Goal: Task Accomplishment & Management: Manage account settings

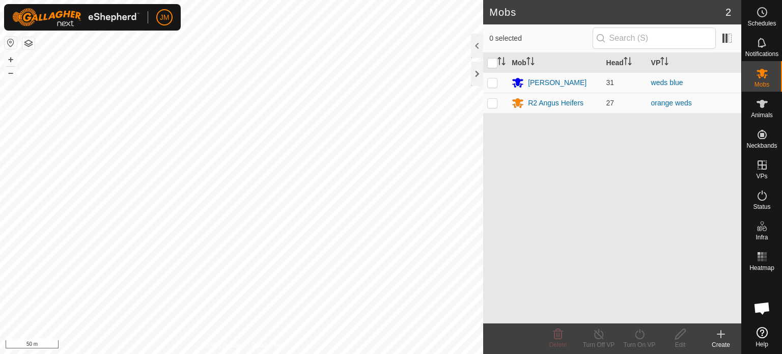
click at [722, 333] on icon at bounding box center [721, 334] width 12 height 12
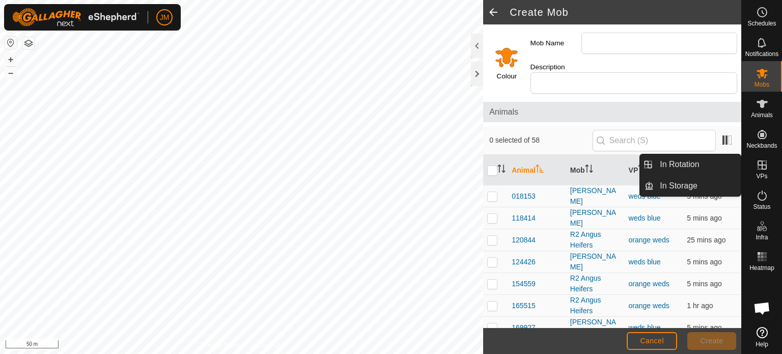
click at [762, 168] on icon at bounding box center [762, 165] width 12 height 12
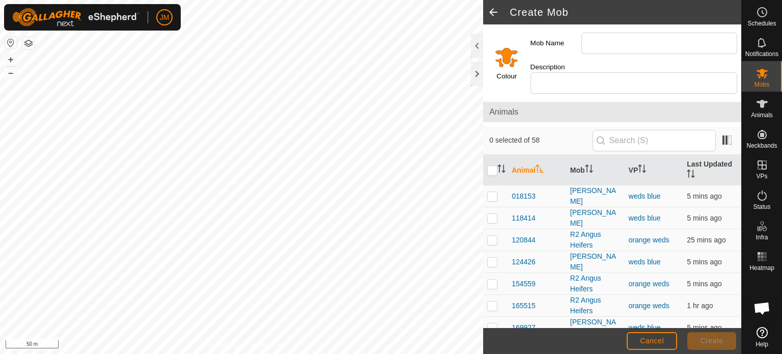
click at [490, 13] on span at bounding box center [493, 12] width 20 height 24
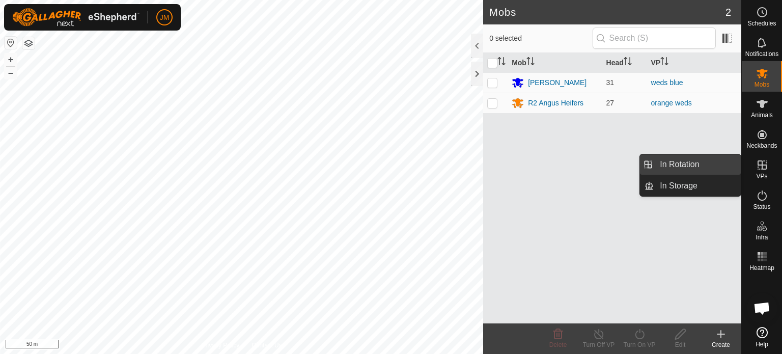
click at [699, 166] on link "In Rotation" at bounding box center [697, 164] width 87 height 20
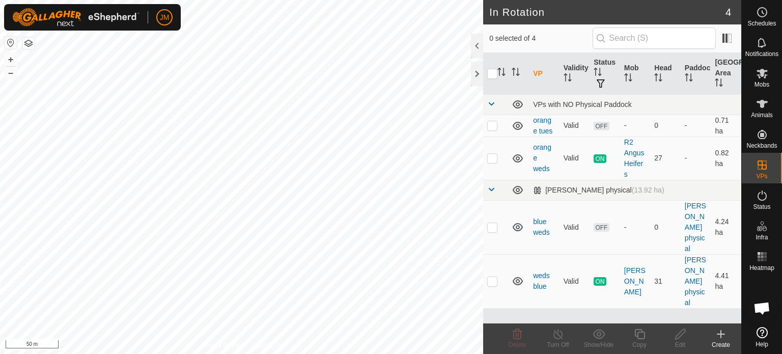
click at [719, 332] on icon at bounding box center [721, 334] width 12 height 12
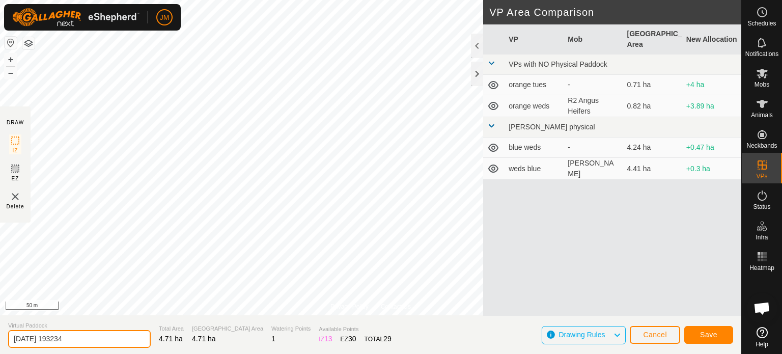
click at [91, 342] on input "2025-09-10 193234" at bounding box center [79, 339] width 143 height 18
type input "2"
type input "[DATE] blue"
click at [717, 332] on button "Save" at bounding box center [709, 335] width 49 height 18
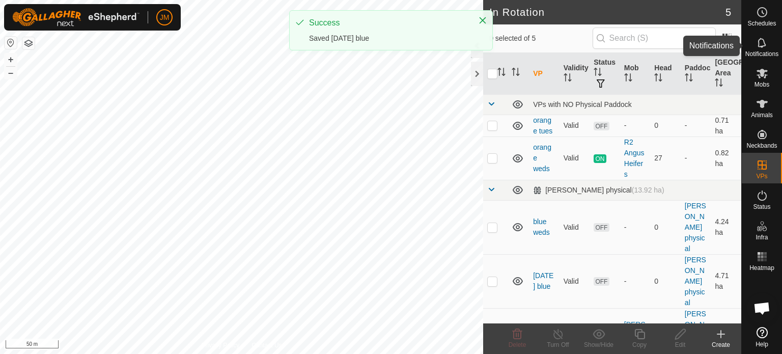
click at [765, 38] on icon at bounding box center [762, 43] width 12 height 12
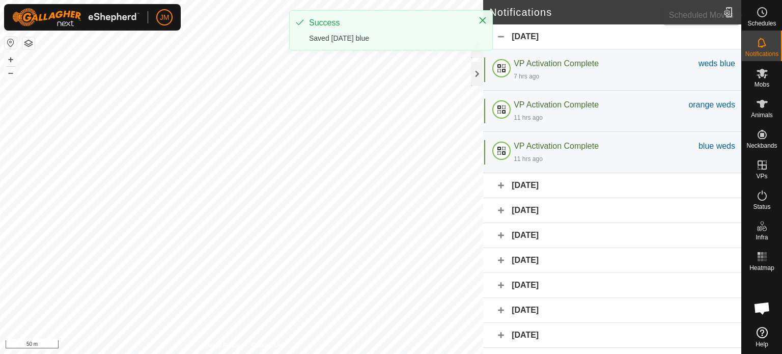
click at [769, 14] on es-schedule-vp-svg-icon at bounding box center [762, 12] width 18 height 16
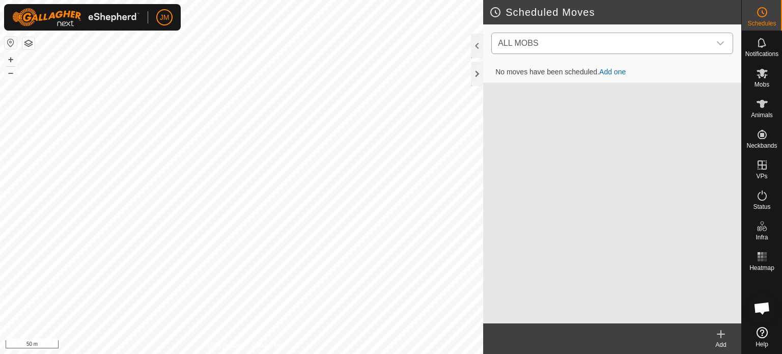
click at [640, 39] on span "ALL MOBS" at bounding box center [602, 43] width 217 height 20
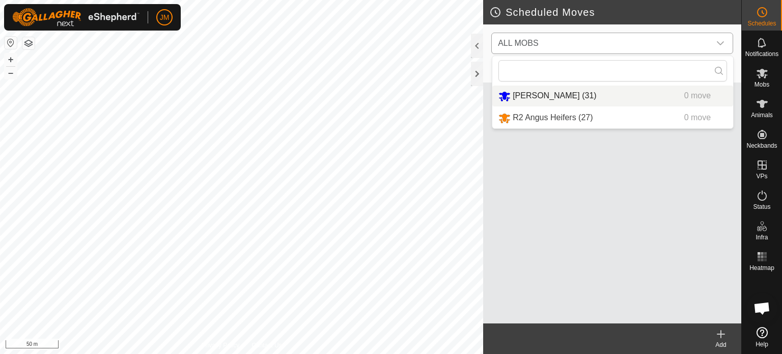
click at [630, 92] on li "Angus Heifers (31) 0 move" at bounding box center [613, 96] width 241 height 21
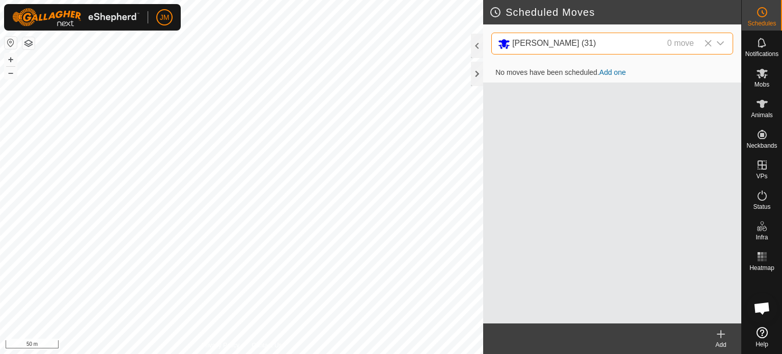
click at [723, 335] on icon at bounding box center [721, 334] width 12 height 12
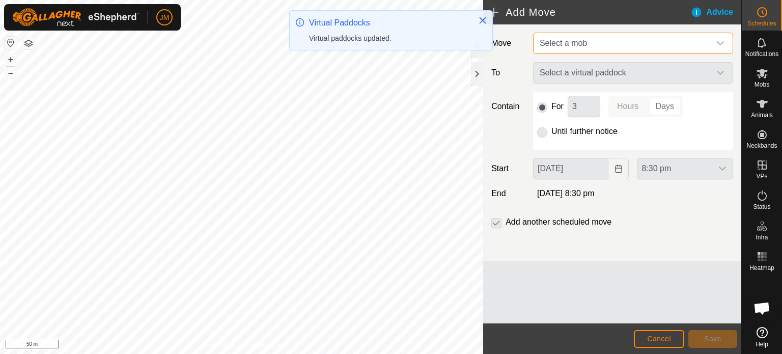
click at [572, 41] on span "Select a mob" at bounding box center [563, 43] width 47 height 9
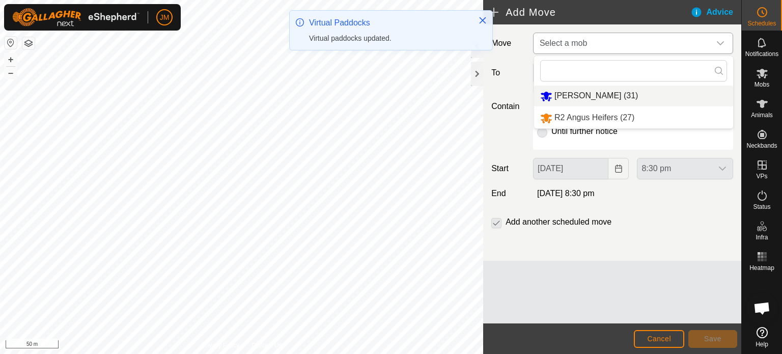
click at [579, 91] on li "Angus Heifers (31)" at bounding box center [633, 96] width 199 height 21
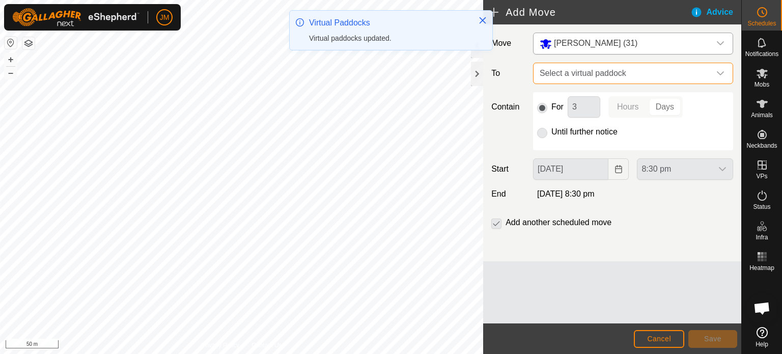
click at [584, 79] on span "Select a virtual paddock" at bounding box center [623, 73] width 175 height 20
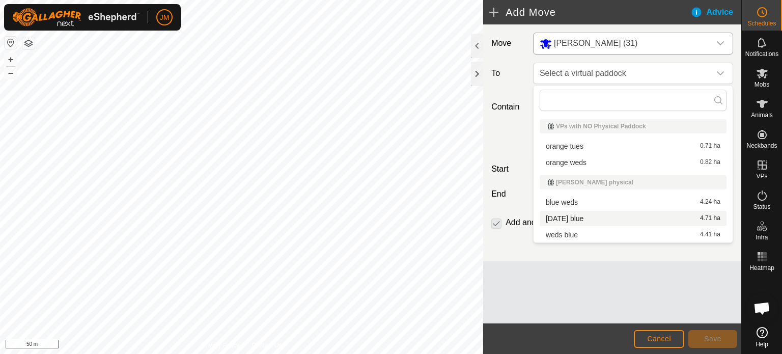
click at [585, 220] on li "thursday blue 4.71 ha" at bounding box center [633, 218] width 187 height 15
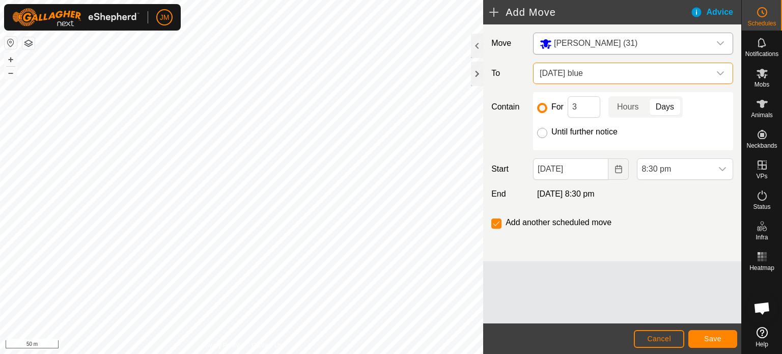
click at [545, 134] on input "Until further notice" at bounding box center [542, 133] width 10 height 10
radio input "true"
checkbox input "false"
click at [624, 168] on button "Choose Date" at bounding box center [619, 168] width 20 height 21
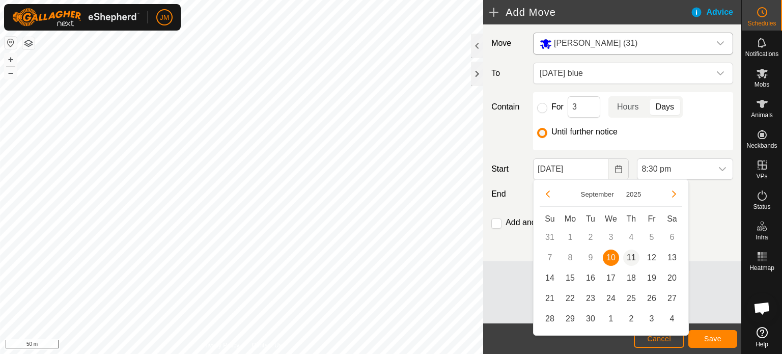
click at [631, 257] on span "11" at bounding box center [632, 258] width 16 height 16
type input "11 Sep, 2025"
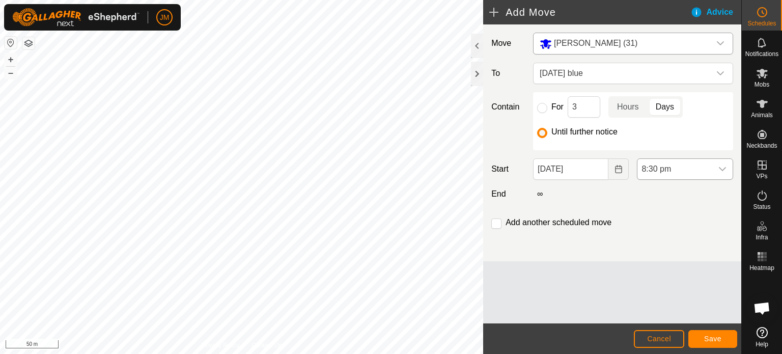
click at [656, 171] on span "8:30 pm" at bounding box center [675, 169] width 75 height 20
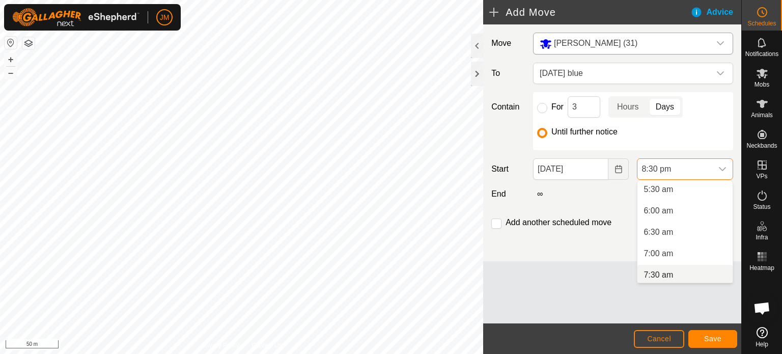
scroll to position [255, 0]
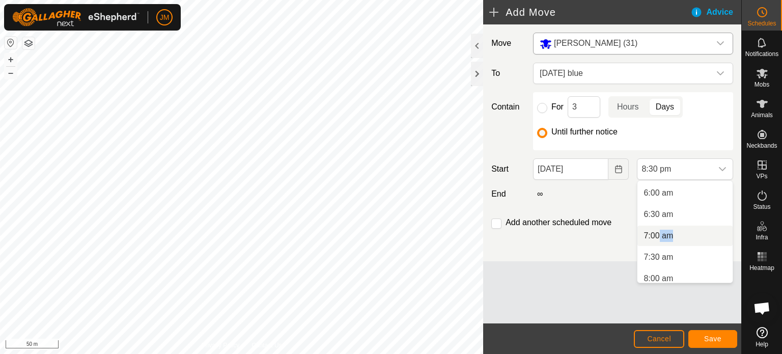
click at [661, 231] on li "7:00 am" at bounding box center [685, 236] width 95 height 20
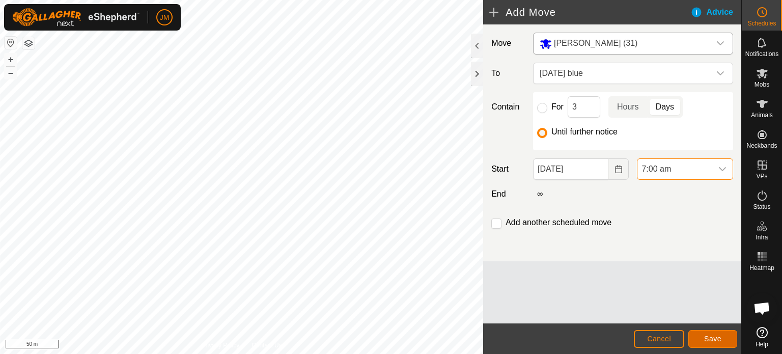
click at [720, 338] on span "Save" at bounding box center [713, 339] width 17 height 8
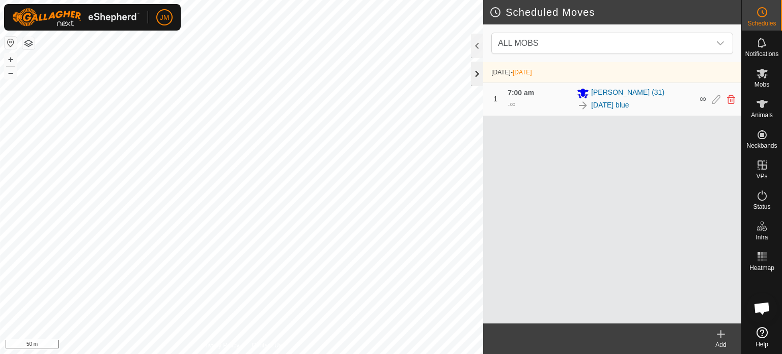
click at [476, 73] on div at bounding box center [477, 74] width 12 height 24
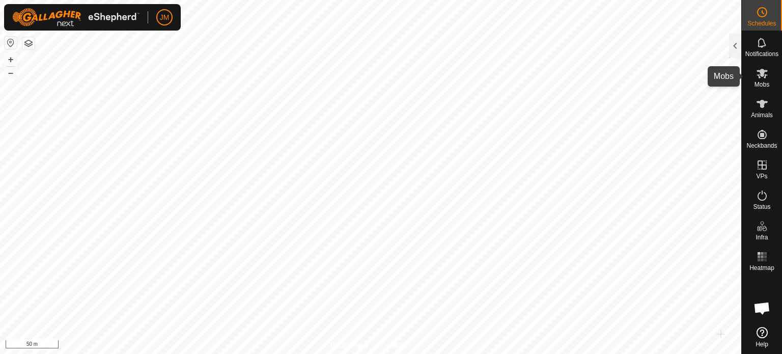
click at [765, 78] on icon at bounding box center [762, 73] width 12 height 12
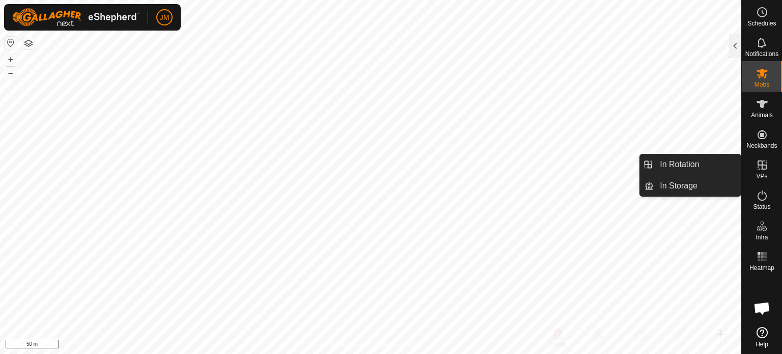
click at [763, 169] on icon at bounding box center [762, 164] width 9 height 9
click at [721, 166] on link "In Rotation" at bounding box center [697, 164] width 87 height 20
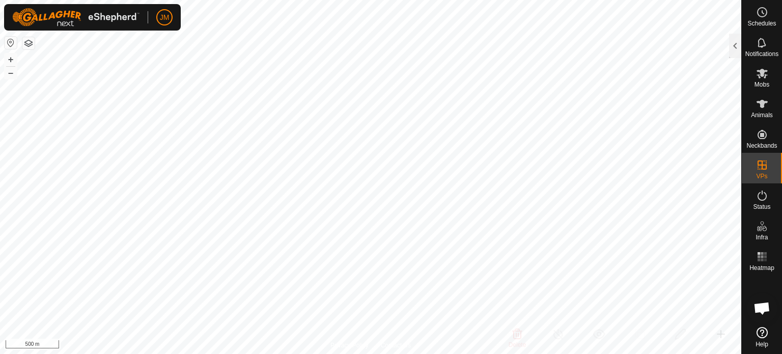
click at [220, 354] on html "JM Schedules Notifications Mobs Animals Neckbands VPs Status Infra Heatmap Help…" at bounding box center [391, 177] width 782 height 354
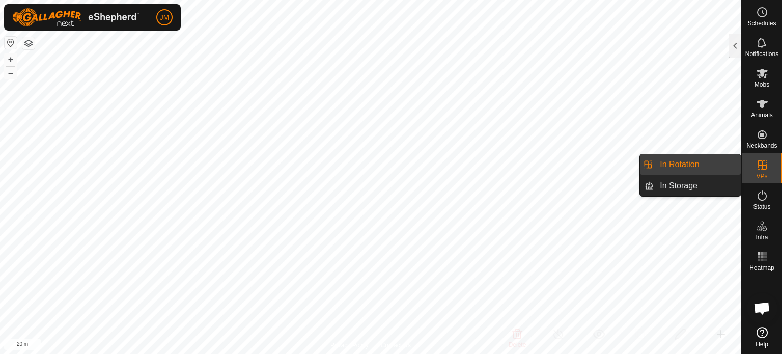
click at [708, 167] on link "In Rotation" at bounding box center [697, 164] width 87 height 20
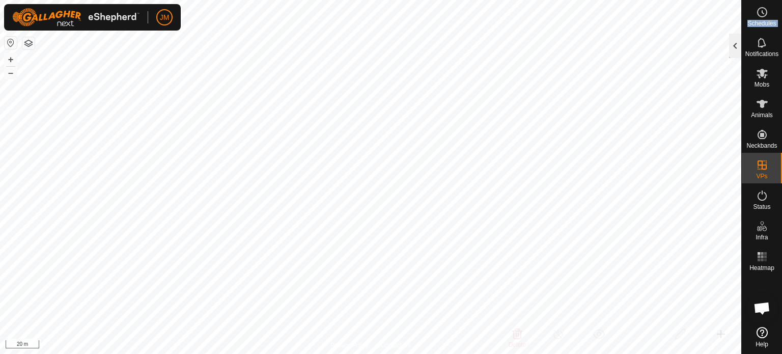
click at [740, 49] on div "Schedules Notifications Mobs Animals Neckbands VPs Status Infra Heatmap Help In…" at bounding box center [391, 177] width 782 height 354
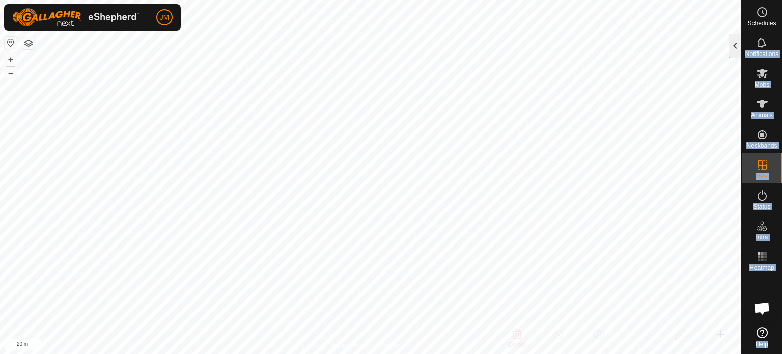
click at [735, 49] on div at bounding box center [735, 46] width 12 height 24
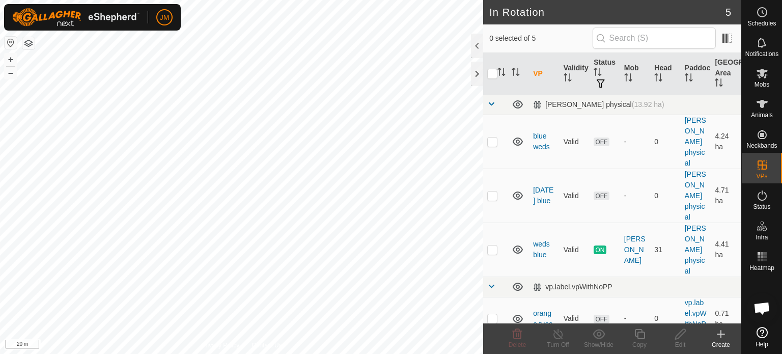
click at [719, 336] on icon at bounding box center [721, 334] width 12 height 12
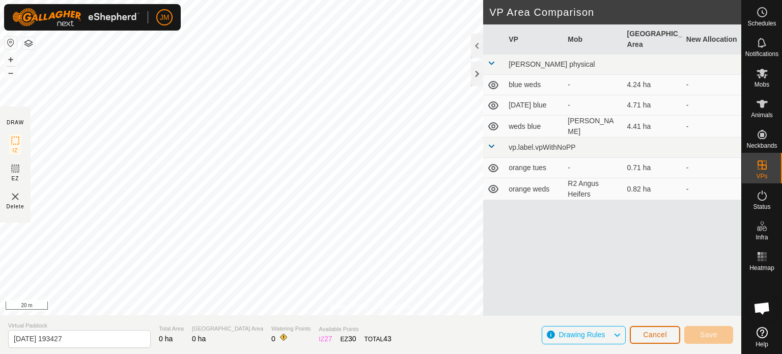
click at [660, 334] on span "Cancel" at bounding box center [655, 335] width 24 height 8
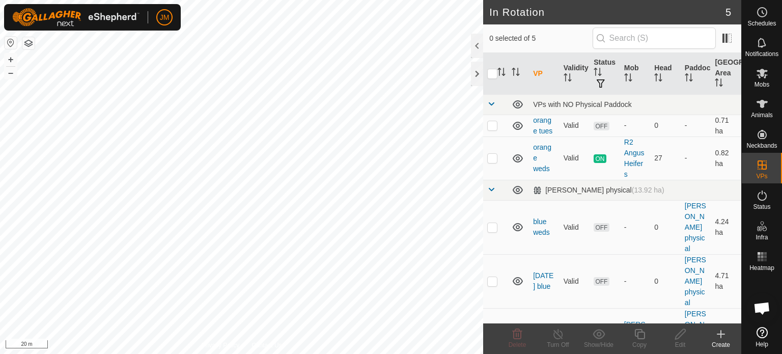
click at [721, 335] on icon at bounding box center [721, 334] width 12 height 12
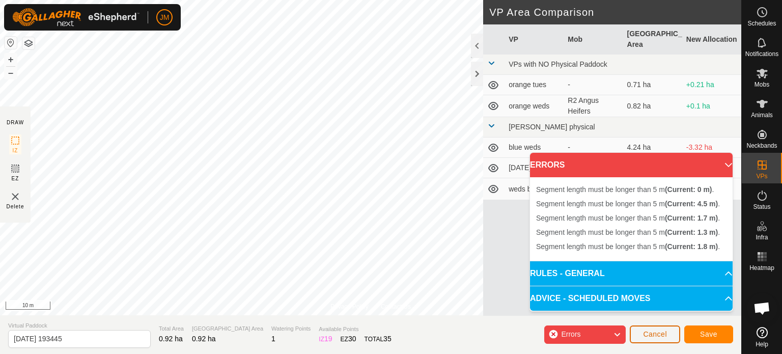
click at [650, 332] on span "Cancel" at bounding box center [655, 334] width 24 height 8
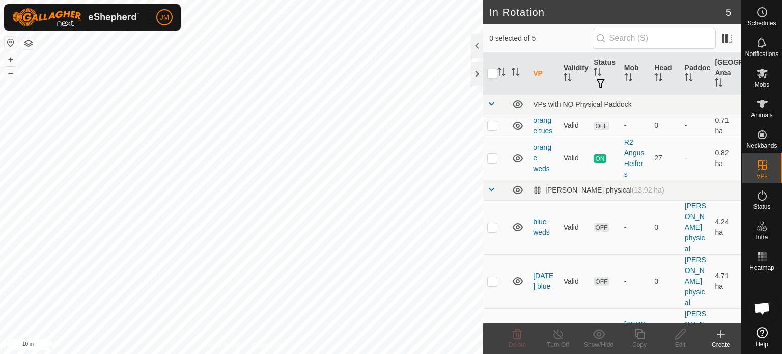
click at [721, 339] on icon at bounding box center [721, 334] width 12 height 12
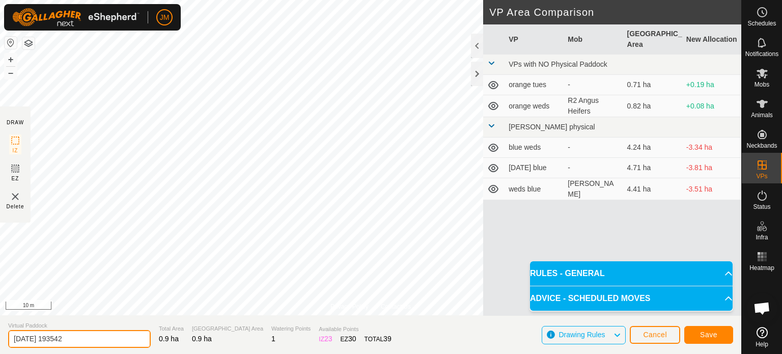
click at [84, 335] on input "2025-09-10 193542" at bounding box center [79, 339] width 143 height 18
type input "2"
type input "orange [DATE]"
click at [723, 332] on button "Save" at bounding box center [709, 335] width 49 height 18
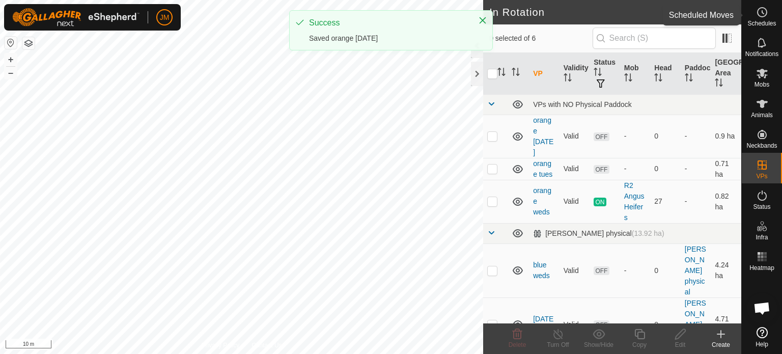
click at [760, 12] on icon at bounding box center [762, 12] width 12 height 12
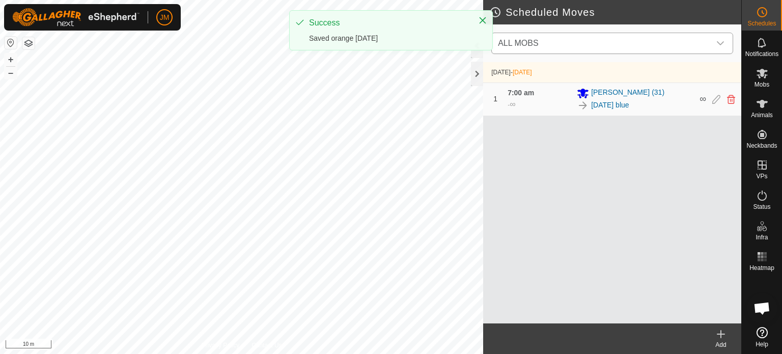
click at [538, 44] on span "ALL MOBS" at bounding box center [602, 43] width 217 height 20
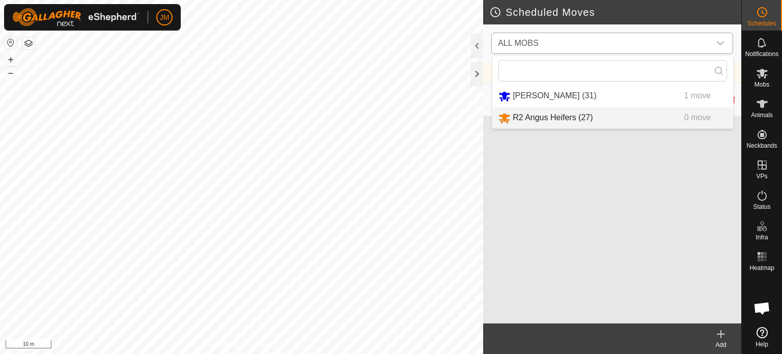
click at [538, 119] on li "R2 Angus Heifers (27) 0 move" at bounding box center [613, 117] width 241 height 21
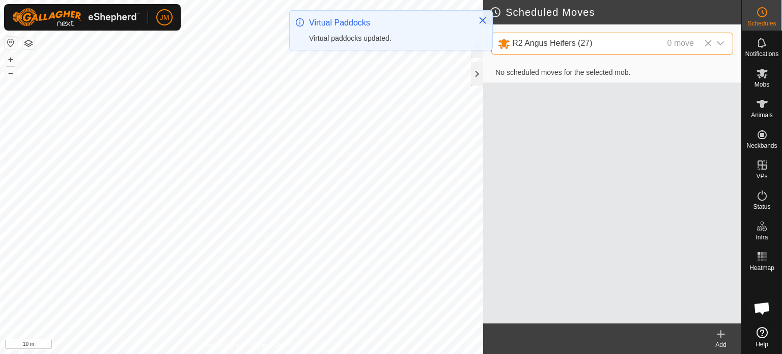
click at [720, 336] on icon at bounding box center [721, 334] width 12 height 12
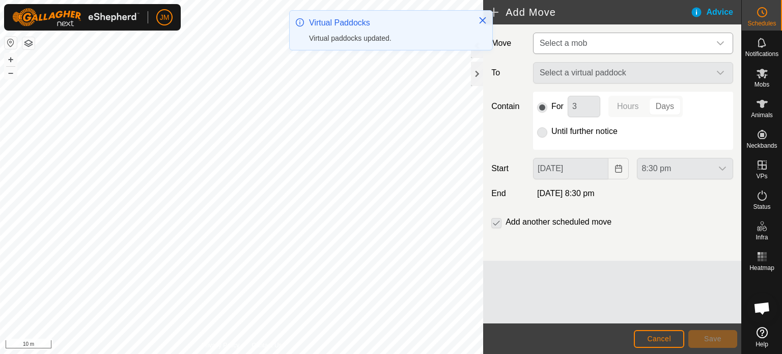
click at [581, 40] on span "Select a mob" at bounding box center [563, 43] width 47 height 9
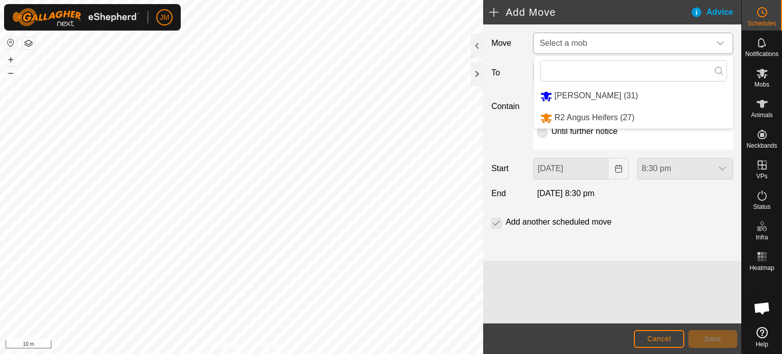
click at [577, 115] on li "R2 Angus Heifers (27)" at bounding box center [633, 117] width 199 height 21
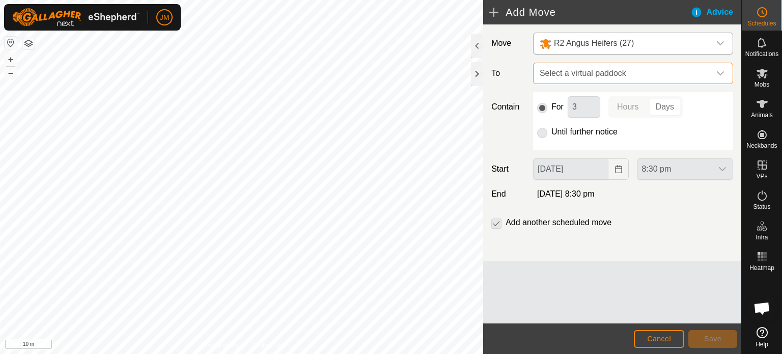
click at [591, 72] on span "Select a virtual paddock" at bounding box center [623, 73] width 175 height 20
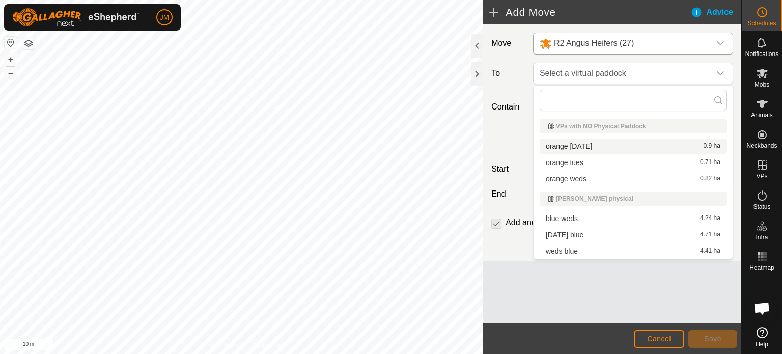
click at [599, 147] on li "orange thursday 0.9 ha" at bounding box center [633, 146] width 187 height 15
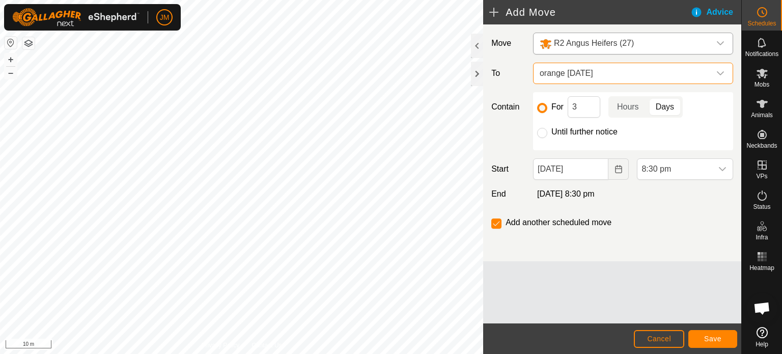
click at [549, 134] on div "Until further notice" at bounding box center [633, 132] width 192 height 12
click at [545, 134] on input "Until further notice" at bounding box center [542, 133] width 10 height 10
radio input "true"
checkbox input "false"
click at [619, 169] on icon "Choose Date" at bounding box center [619, 169] width 8 height 8
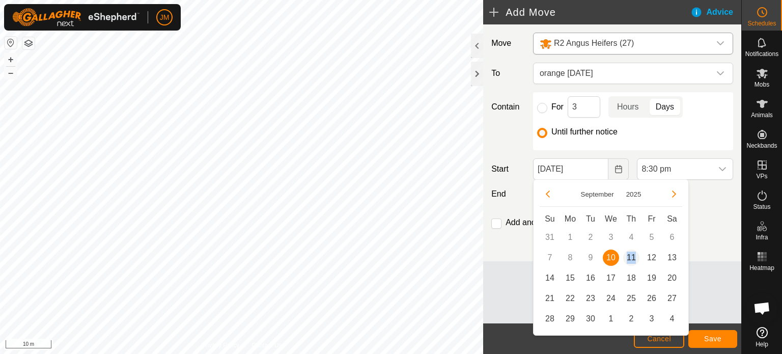
click at [633, 258] on span "11" at bounding box center [632, 258] width 16 height 16
type input "11 Sep, 2025"
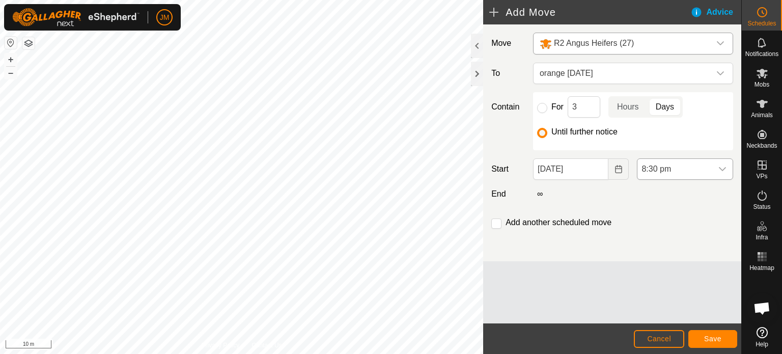
click at [662, 167] on span "8:30 pm" at bounding box center [675, 169] width 75 height 20
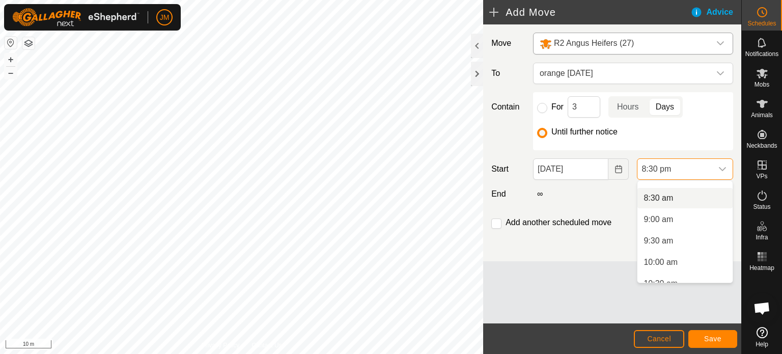
scroll to position [306, 0]
click at [673, 193] on li "7:00 am" at bounding box center [685, 191] width 95 height 20
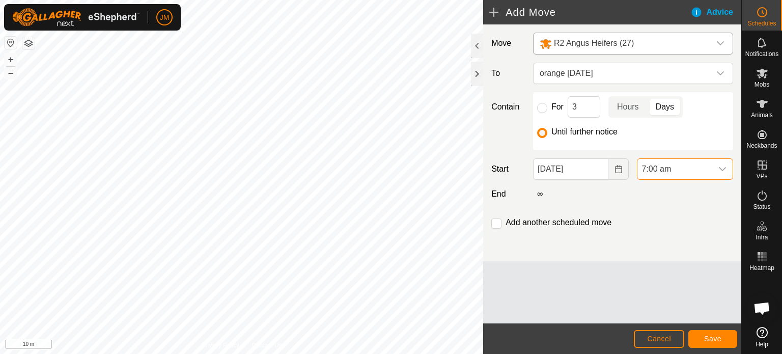
scroll to position [796, 0]
click at [714, 337] on span "Save" at bounding box center [713, 339] width 17 height 8
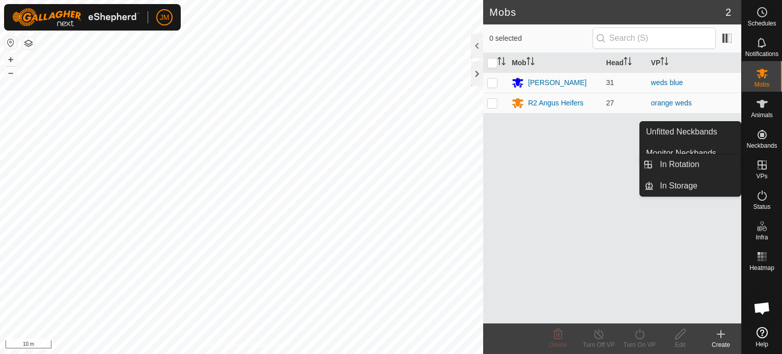
click at [760, 172] on es-virtualpaddocks-svg-icon at bounding box center [762, 165] width 18 height 16
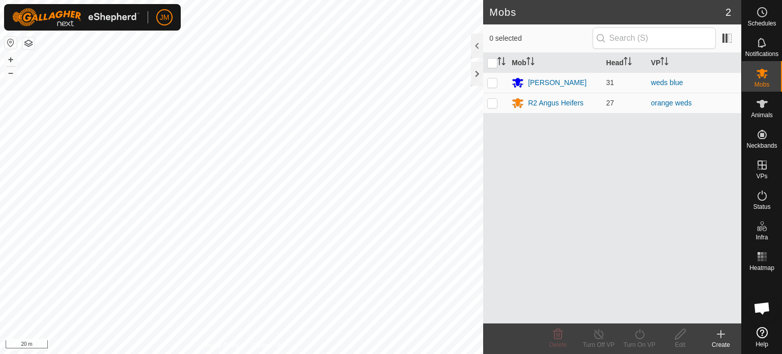
click at [718, 332] on icon at bounding box center [721, 334] width 12 height 12
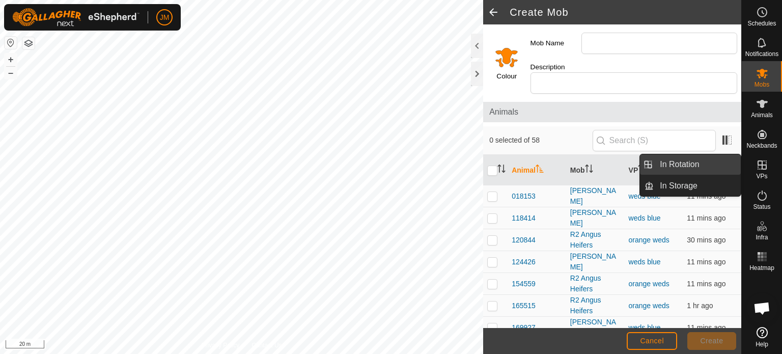
click at [709, 163] on link "In Rotation" at bounding box center [697, 164] width 87 height 20
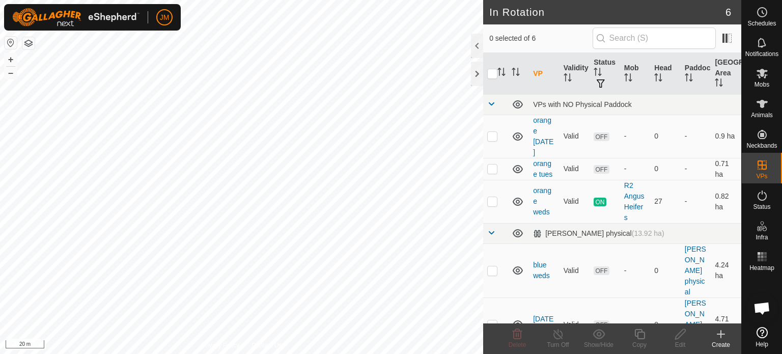
click at [723, 334] on icon at bounding box center [721, 334] width 7 height 0
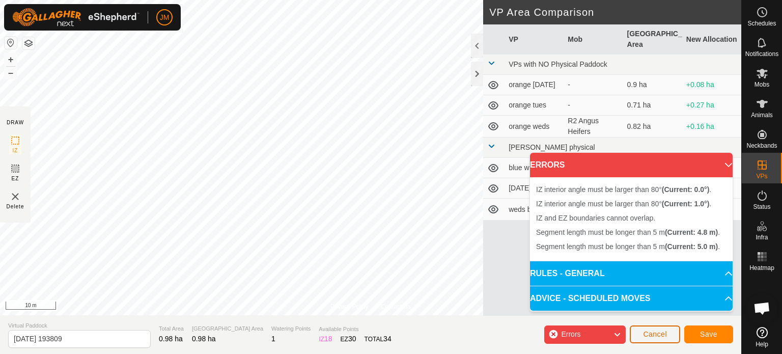
click at [659, 333] on span "Cancel" at bounding box center [655, 334] width 24 height 8
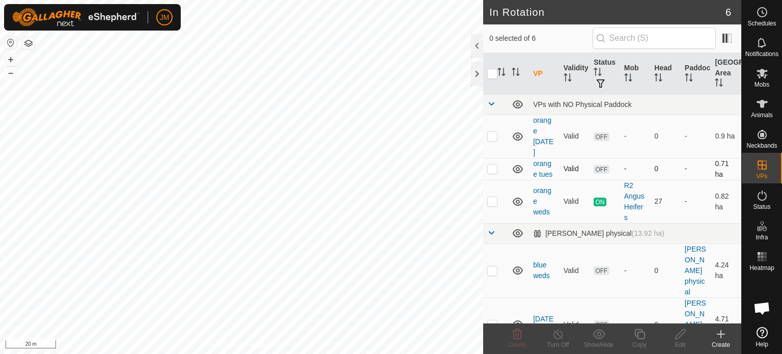
click at [493, 169] on p-checkbox at bounding box center [493, 169] width 10 height 8
click at [513, 337] on icon at bounding box center [517, 334] width 12 height 12
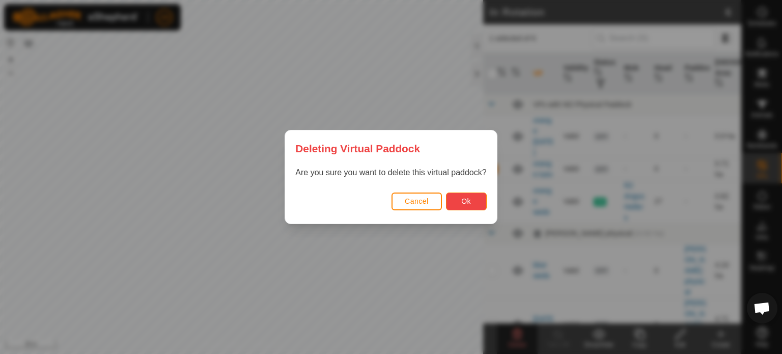
click at [474, 199] on button "Ok" at bounding box center [466, 202] width 41 height 18
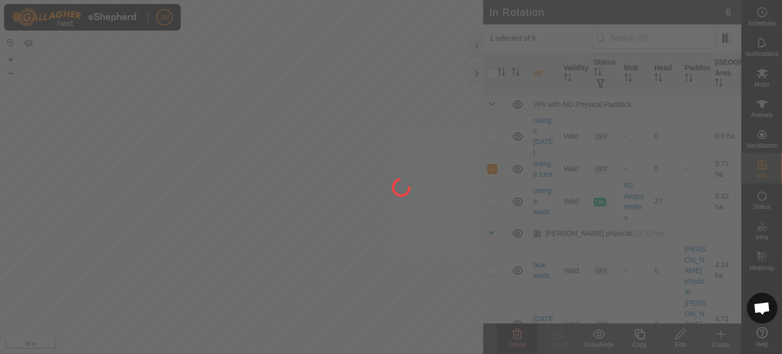
checkbox input "false"
